Goal: Task Accomplishment & Management: Manage account settings

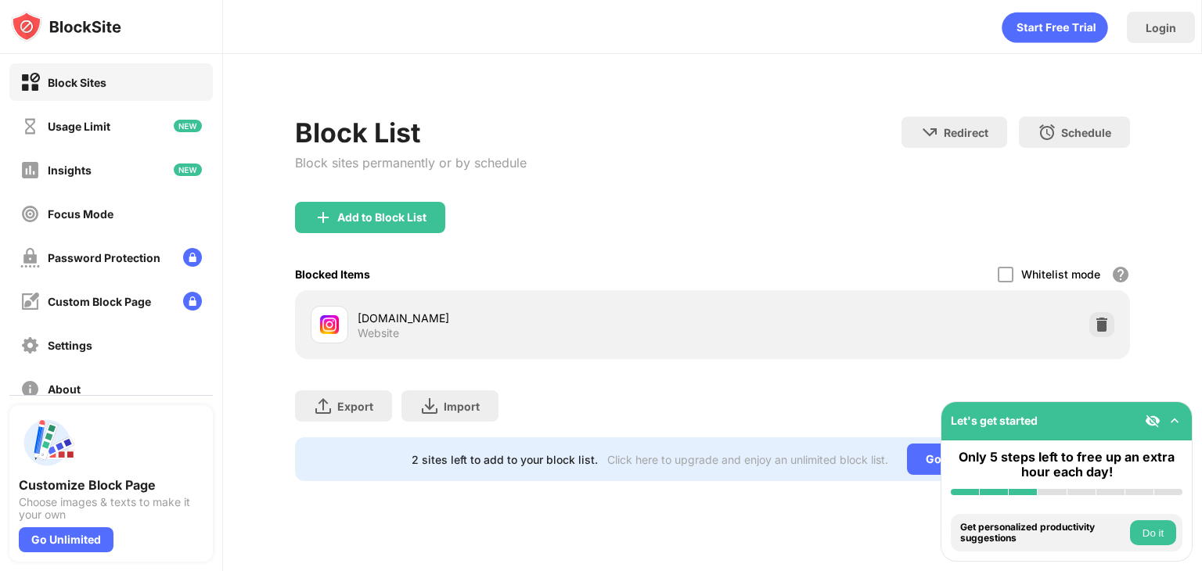
scroll to position [116, 0]
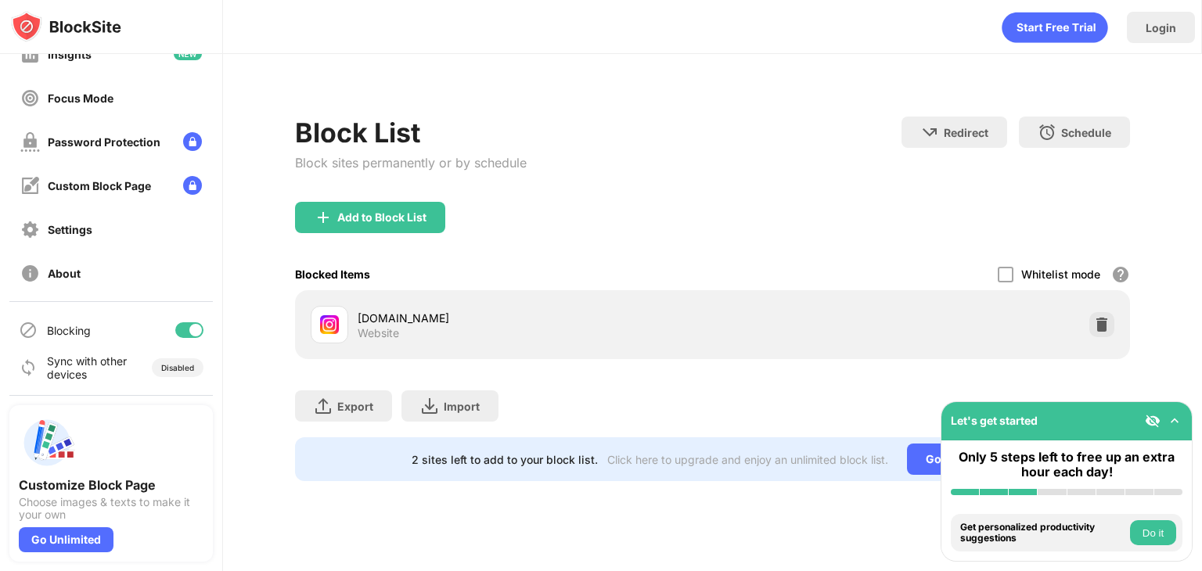
click at [189, 327] on div at bounding box center [195, 330] width 13 height 13
click at [182, 332] on div at bounding box center [189, 330] width 28 height 16
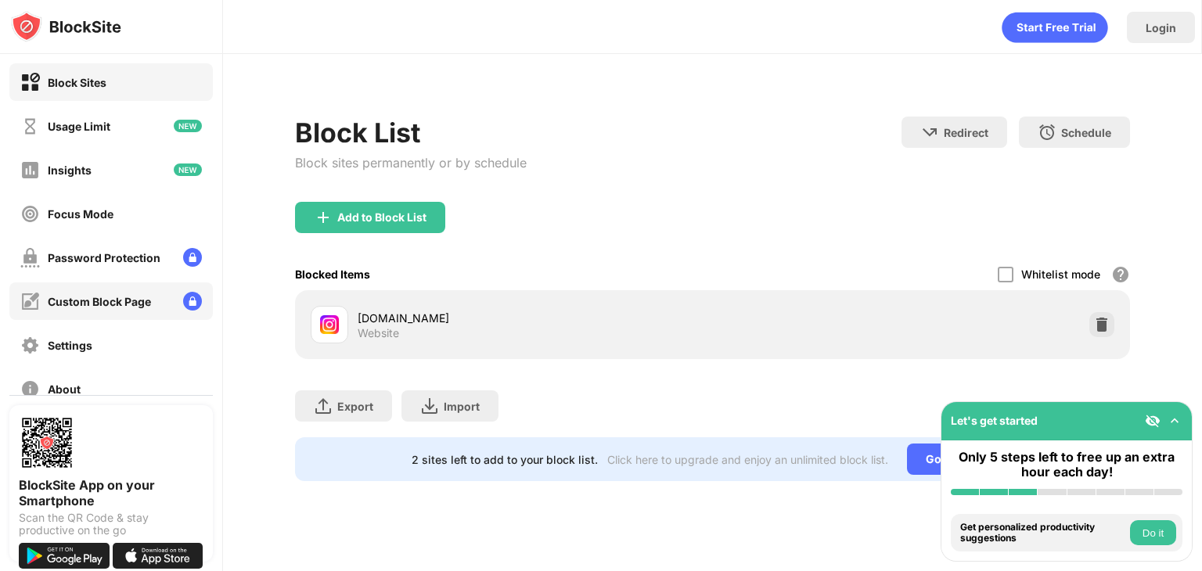
scroll to position [116, 0]
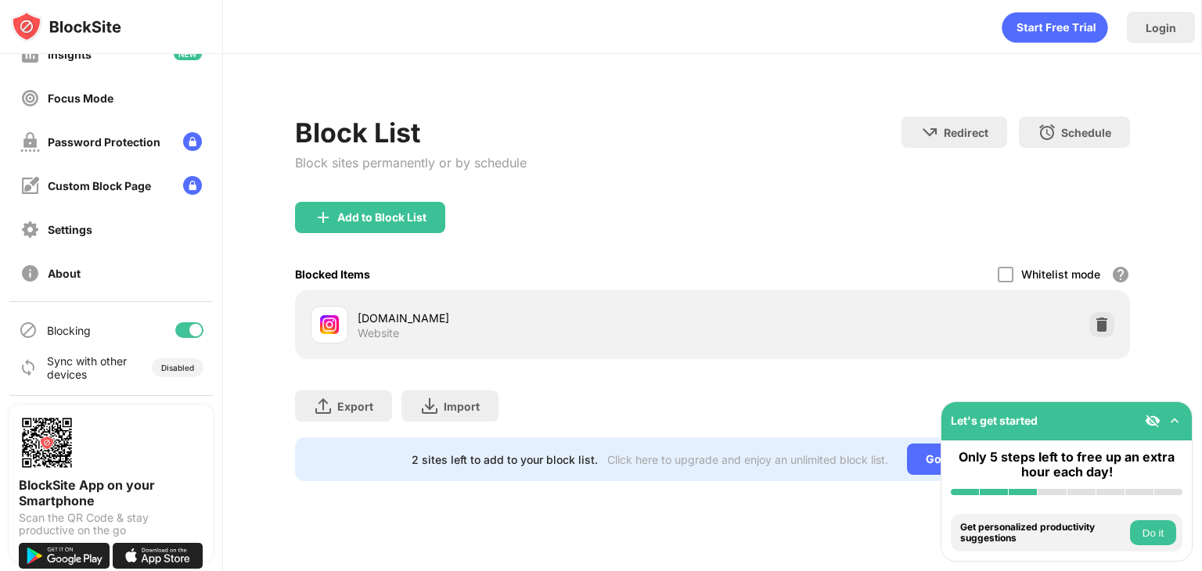
click at [175, 326] on div at bounding box center [189, 330] width 28 height 16
click at [177, 325] on div at bounding box center [183, 330] width 13 height 13
